Goal: Check status: Check status

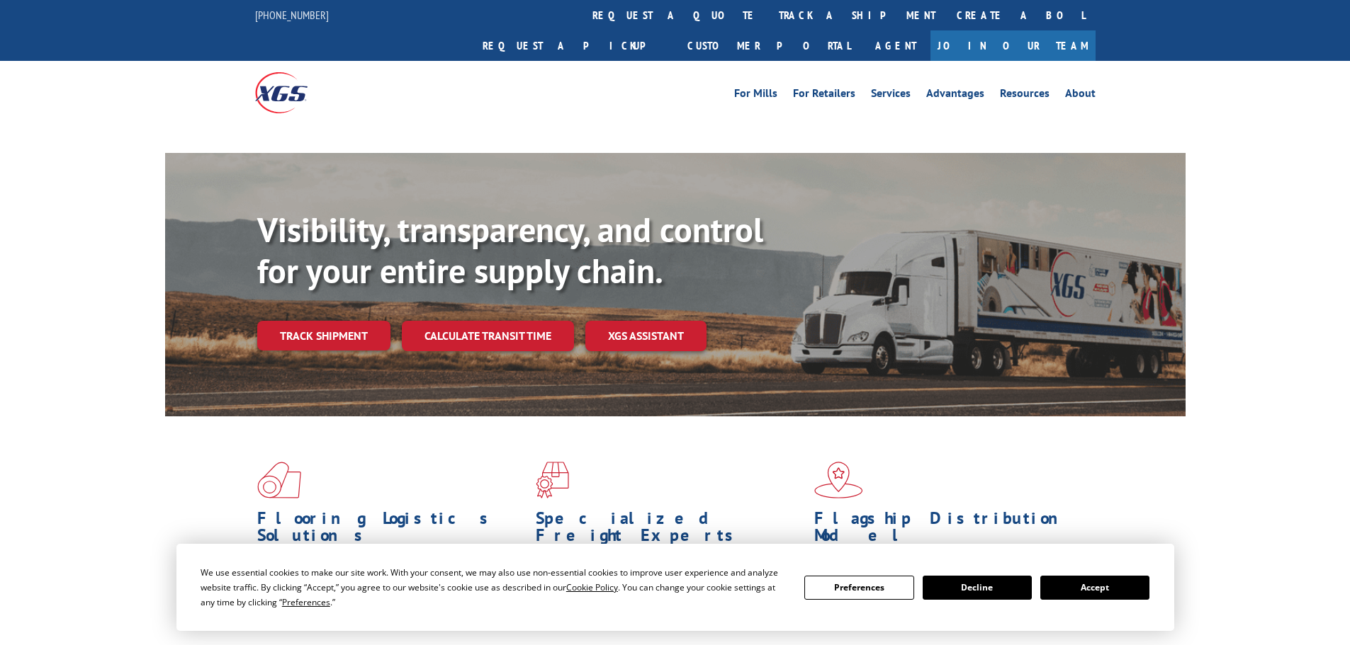
click at [337, 309] on div "Visibility, transparency, and control for your entire supply chain. Track shipm…" at bounding box center [721, 309] width 928 height 198
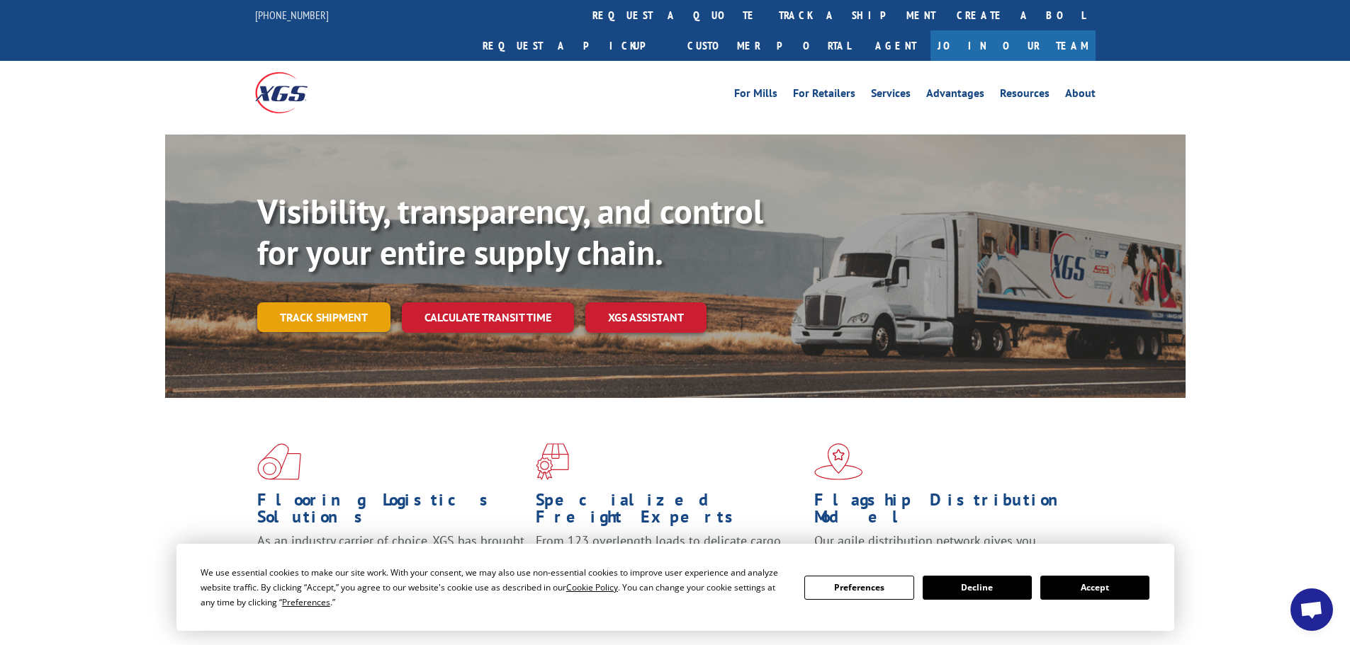
click at [301, 303] on link "Track shipment" at bounding box center [323, 318] width 133 height 30
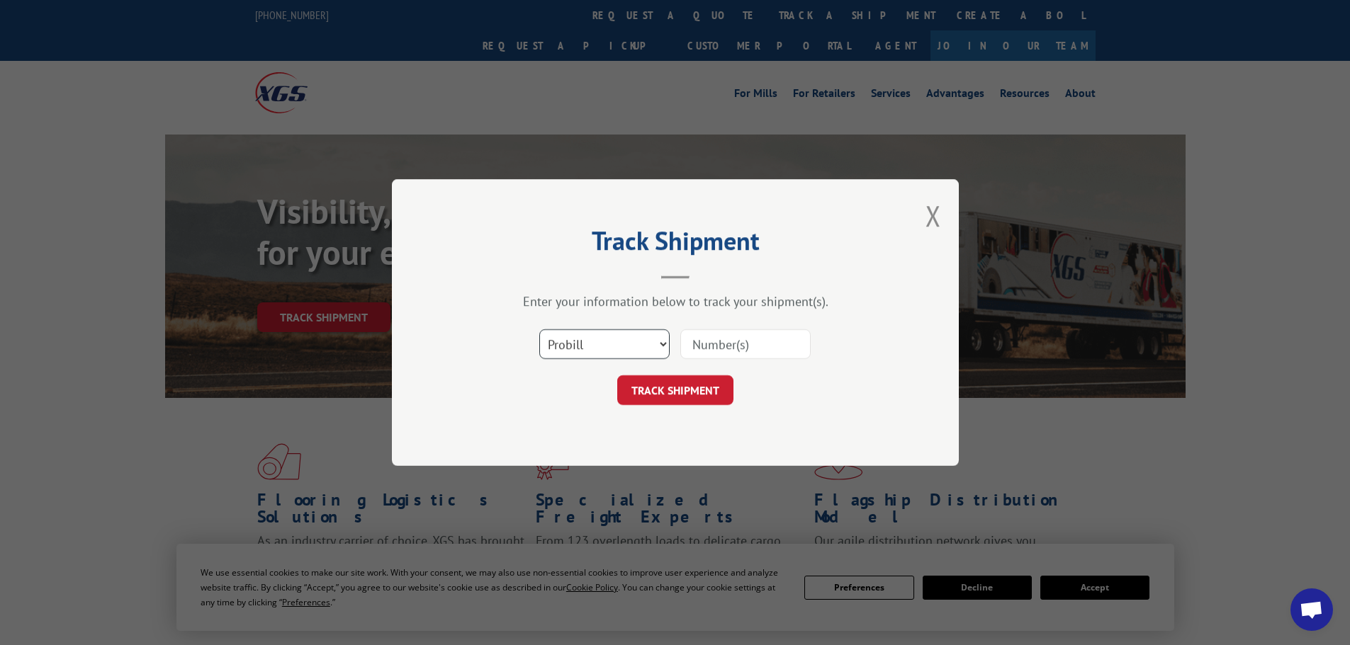
click at [635, 339] on select "Select category... Probill BOL PO" at bounding box center [604, 344] width 130 height 30
select select "bol"
click at [539, 329] on select "Select category... Probill BOL PO" at bounding box center [604, 344] width 130 height 30
paste input "6021702"
click at [699, 394] on button "TRACK SHIPMENT" at bounding box center [675, 390] width 116 height 30
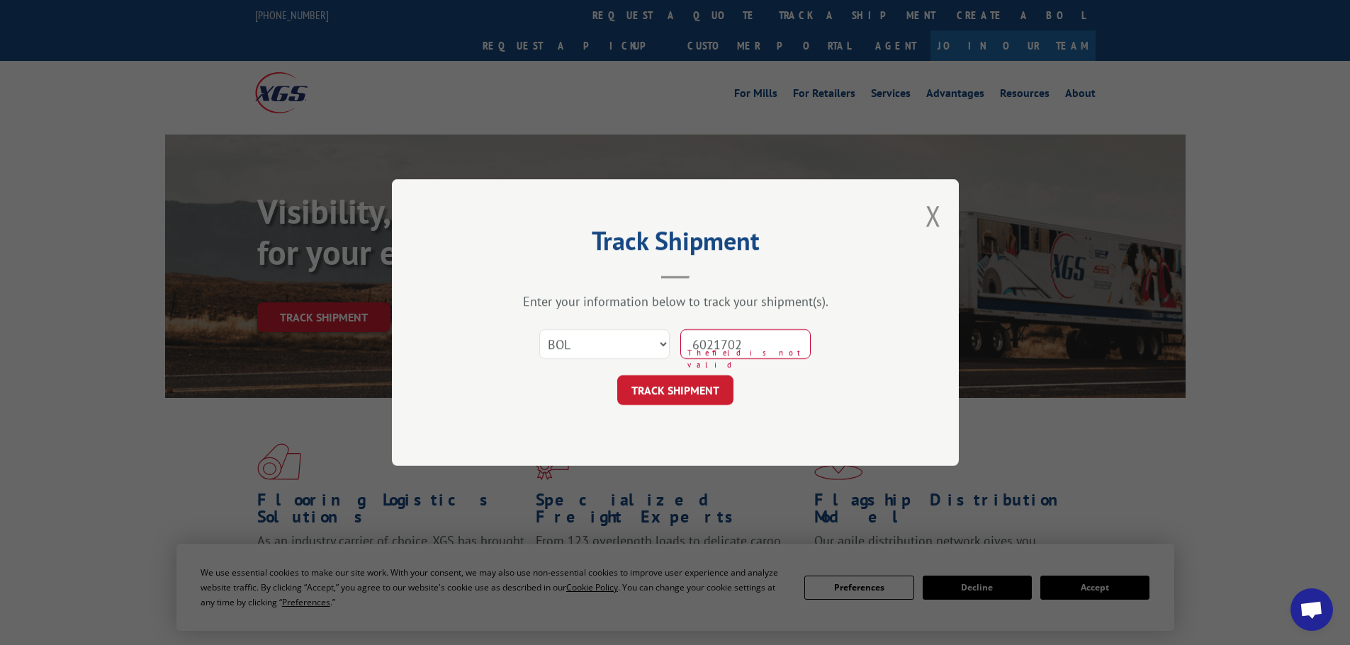
click at [787, 339] on input "6021702" at bounding box center [745, 344] width 130 height 30
click at [728, 344] on input "6021702" at bounding box center [745, 344] width 130 height 30
click at [716, 351] on input "6021702" at bounding box center [745, 344] width 130 height 30
type input "6021702"
click at [686, 375] on button "TRACK SHIPMENT" at bounding box center [675, 390] width 116 height 30
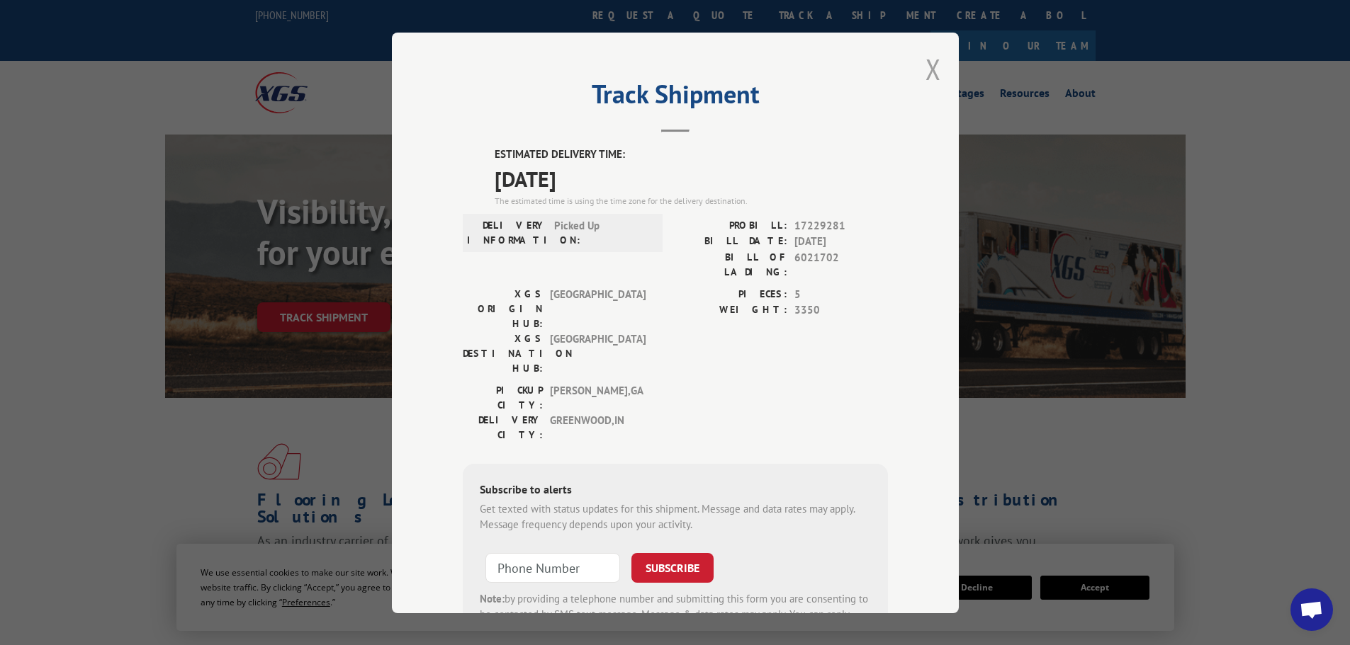
click at [928, 69] on button "Close modal" at bounding box center [933, 69] width 16 height 38
